Goal: Task Accomplishment & Management: Manage account settings

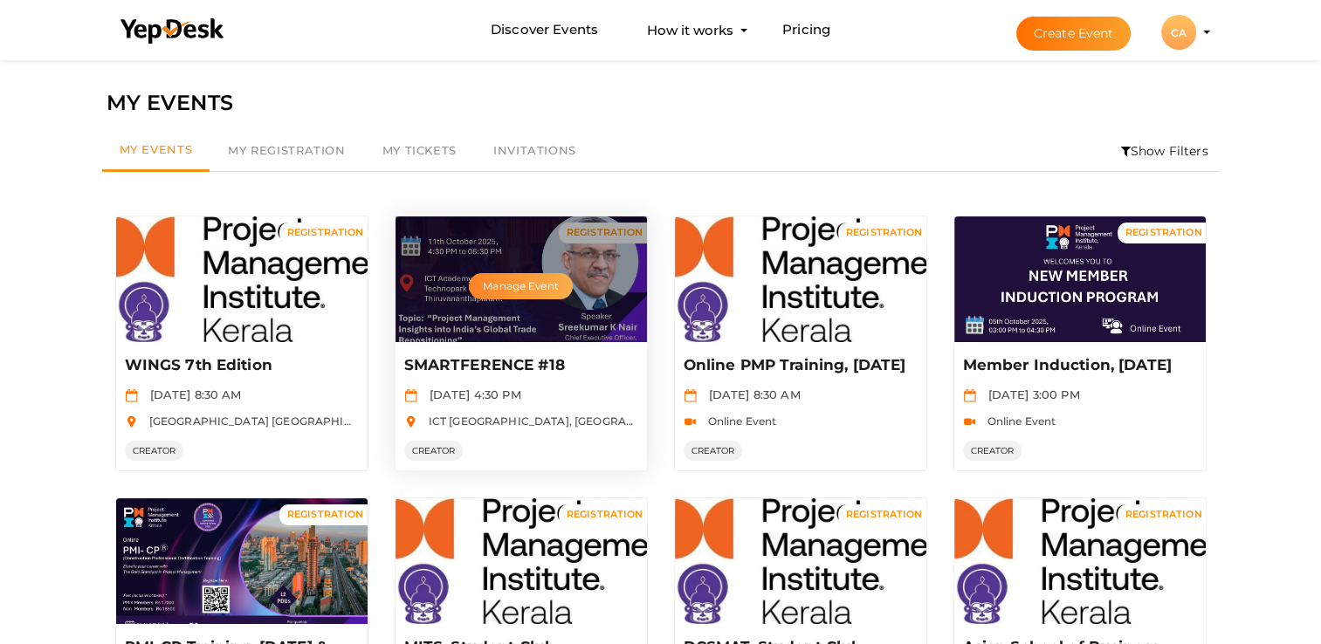
click at [512, 290] on button "Manage Event" at bounding box center [520, 286] width 103 height 26
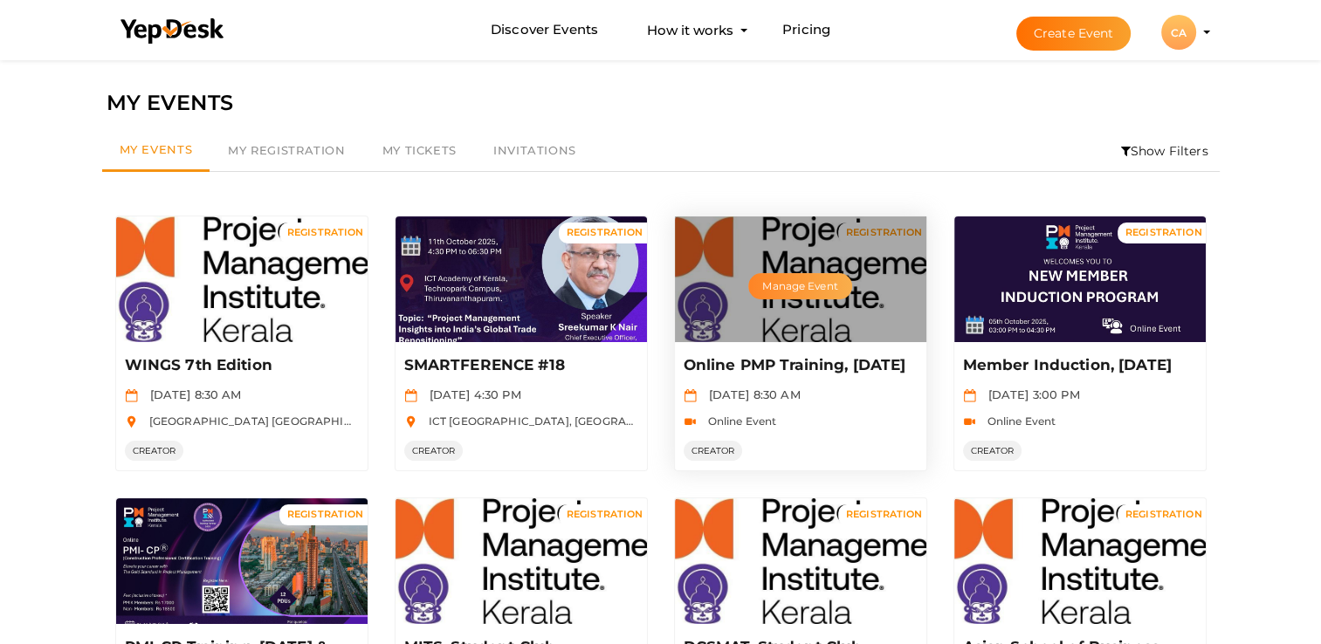
click at [793, 279] on button "Manage Event" at bounding box center [799, 286] width 103 height 26
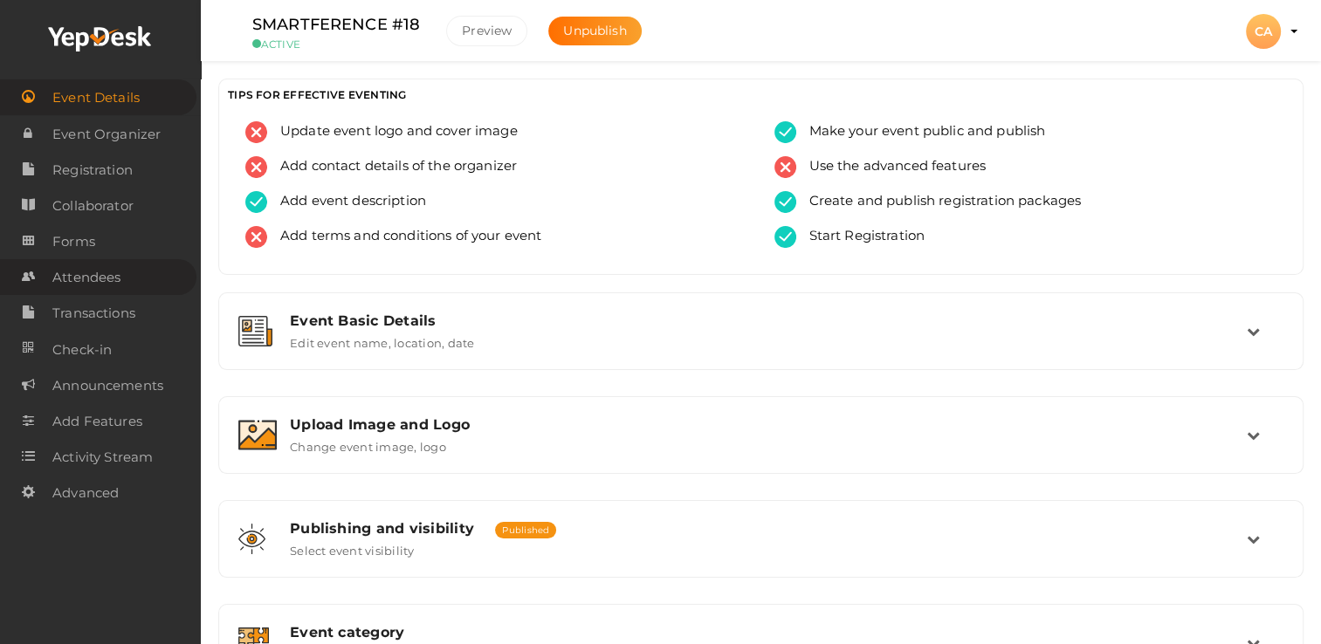
click at [101, 282] on span "Attendees" at bounding box center [86, 277] width 68 height 35
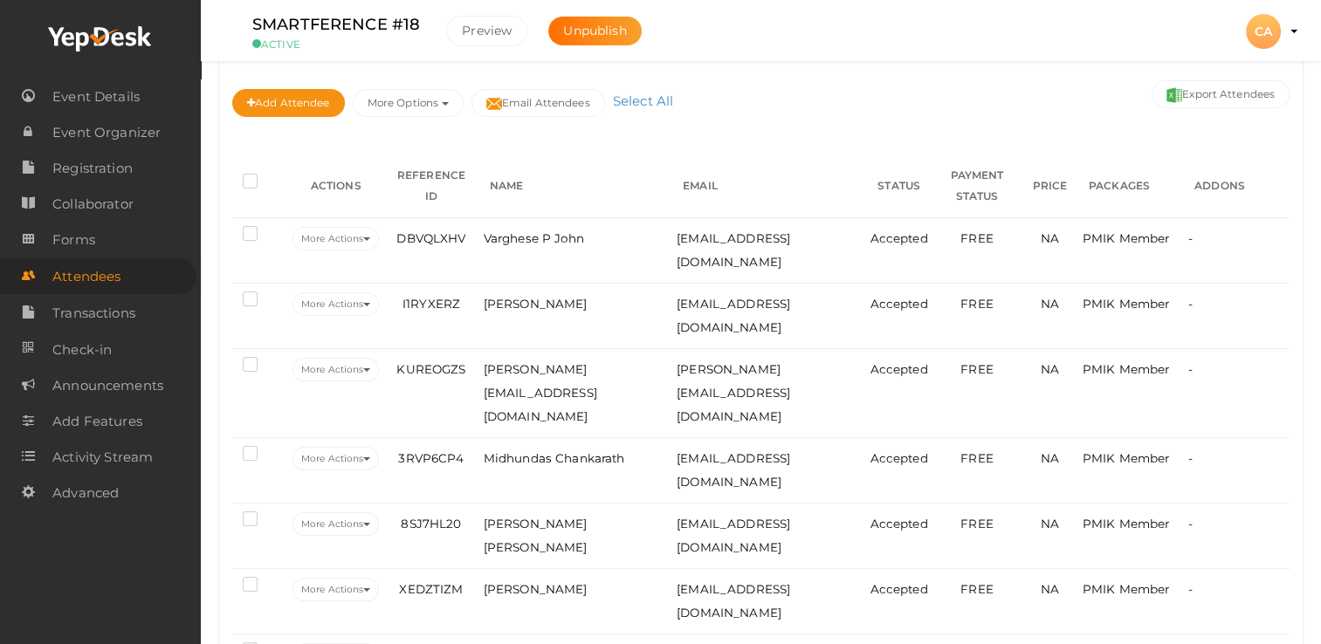
scroll to position [30, 0]
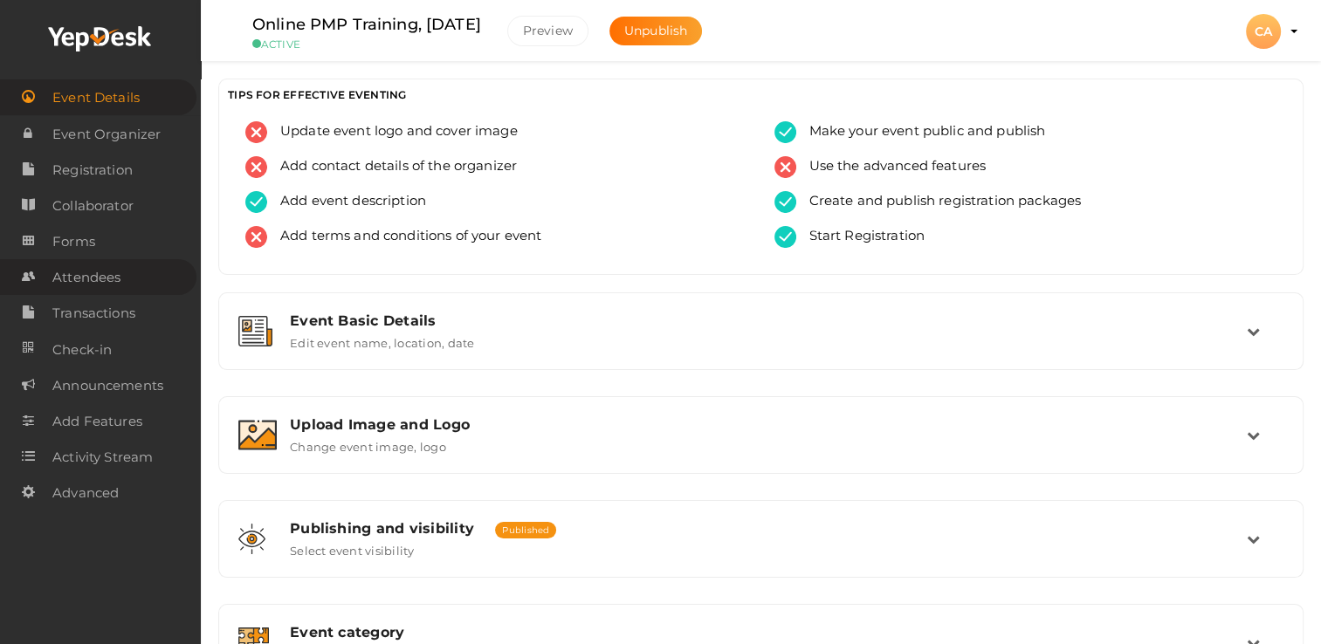
click at [94, 266] on span "Attendees" at bounding box center [86, 277] width 68 height 35
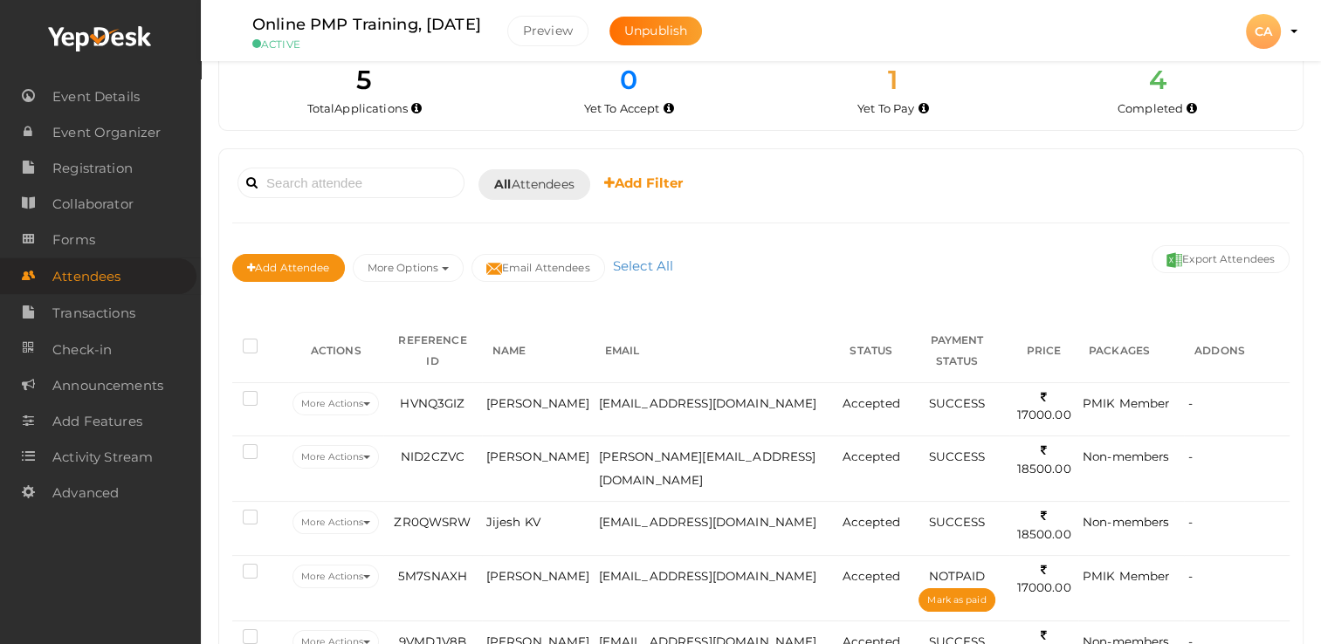
scroll to position [44, 0]
